Goal: Entertainment & Leisure: Consume media (video, audio)

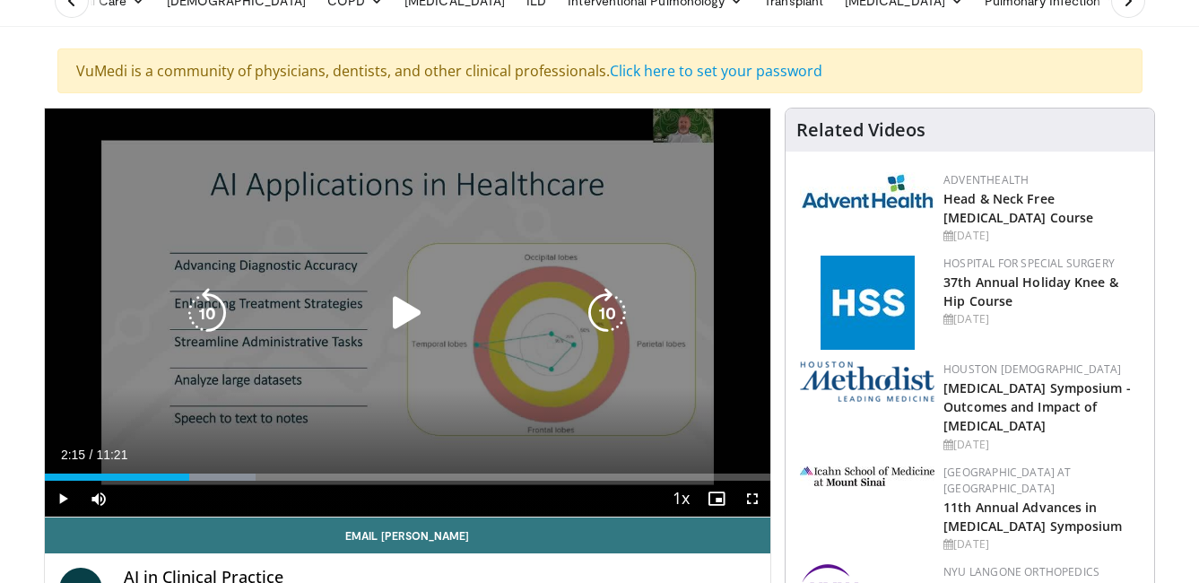
click at [397, 315] on icon "Video Player" at bounding box center [407, 313] width 50 height 50
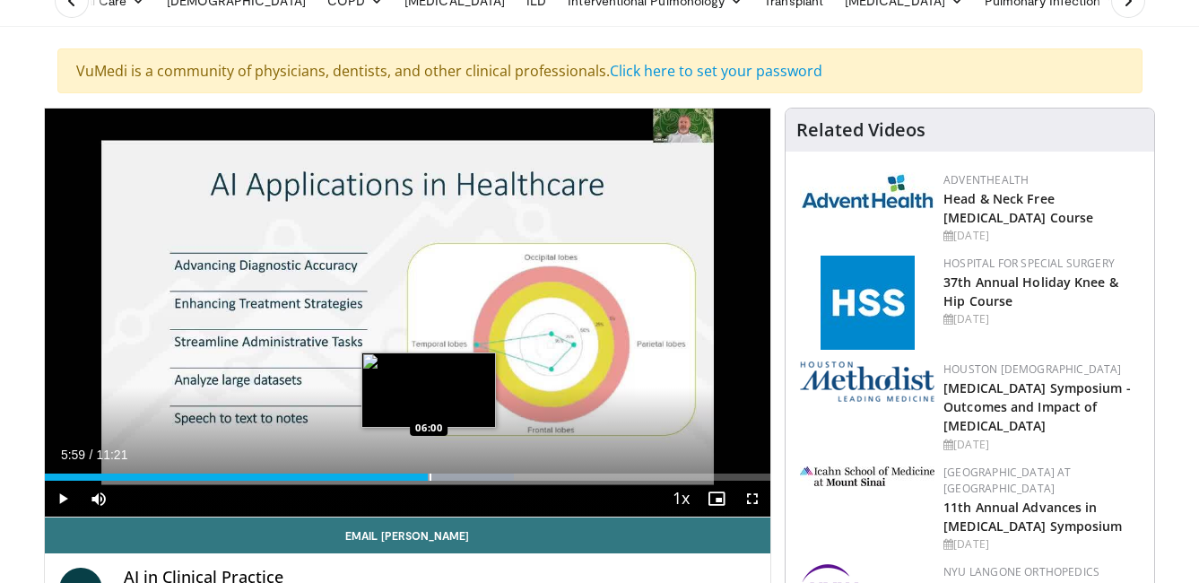
click at [430, 476] on div "Progress Bar" at bounding box center [431, 477] width 2 height 7
click at [412, 477] on div "06:01" at bounding box center [238, 477] width 386 height 7
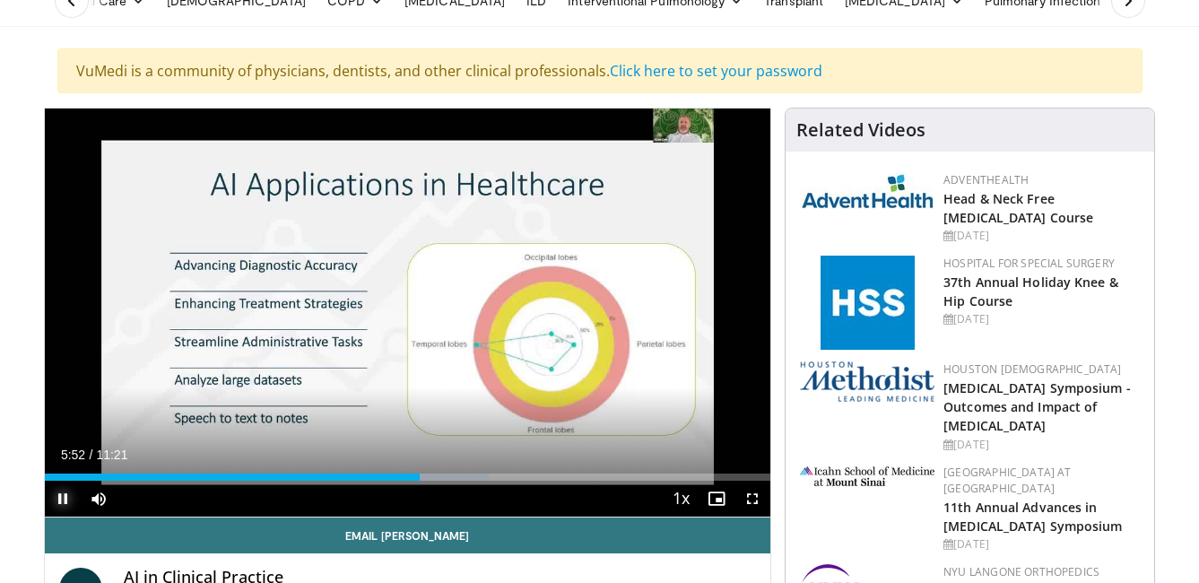
click at [62, 497] on span "Video Player" at bounding box center [63, 499] width 36 height 36
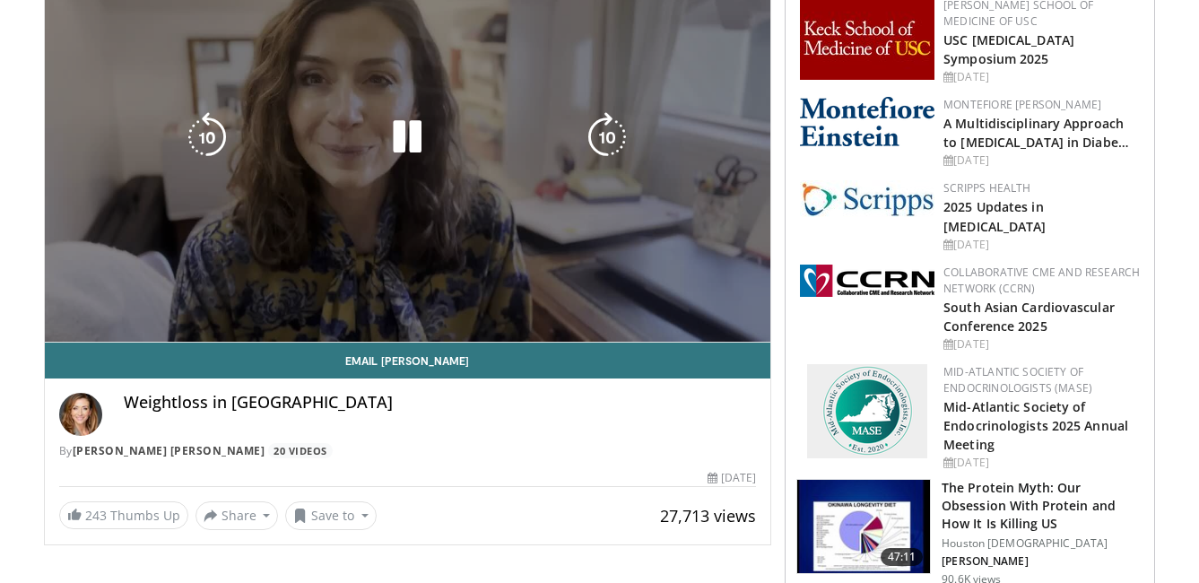
scroll to position [269, 0]
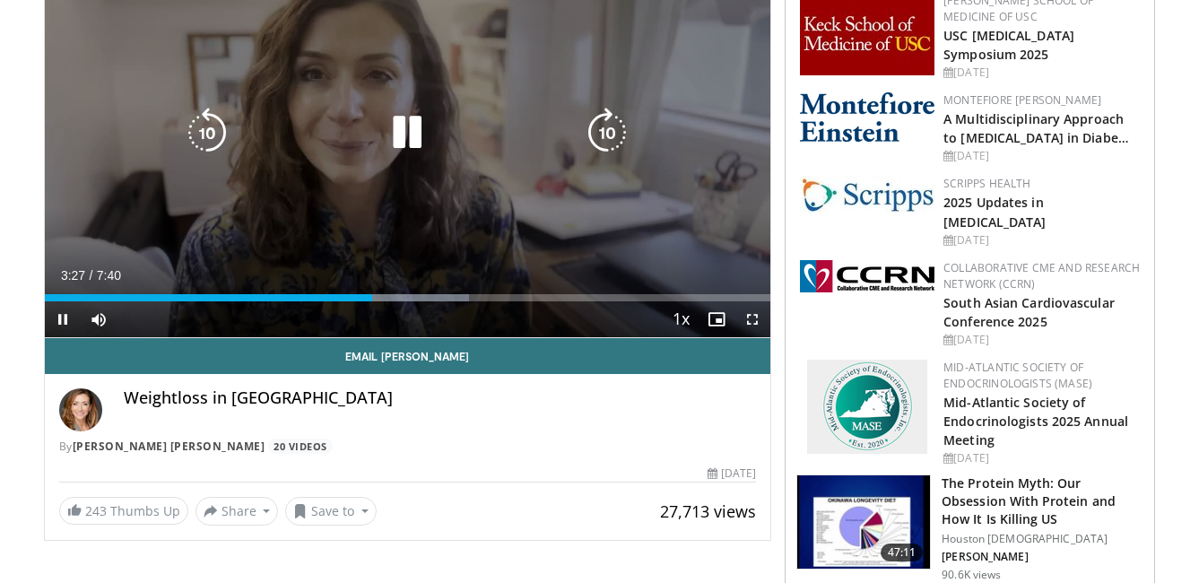
click at [366, 145] on div "Video Player" at bounding box center [407, 133] width 436 height 36
click at [402, 127] on icon "Video Player" at bounding box center [407, 133] width 50 height 50
